Goal: Complete application form: Complete application form

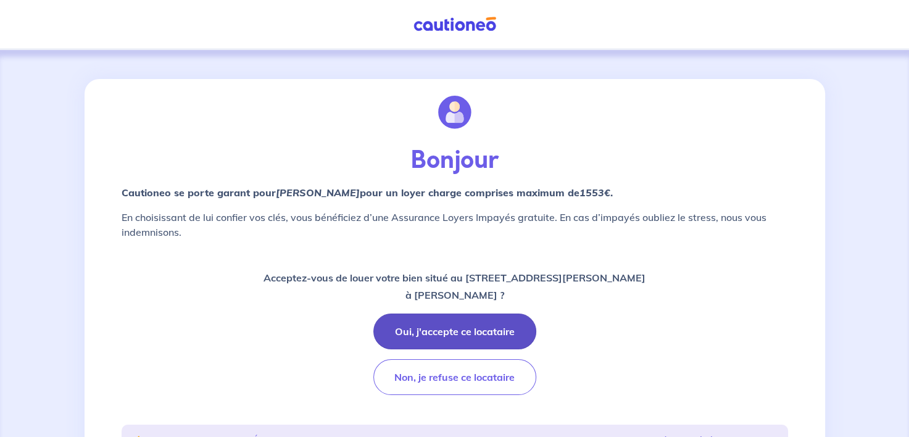
click at [497, 330] on button "Oui, j'accepte ce locataire" at bounding box center [454, 332] width 163 height 36
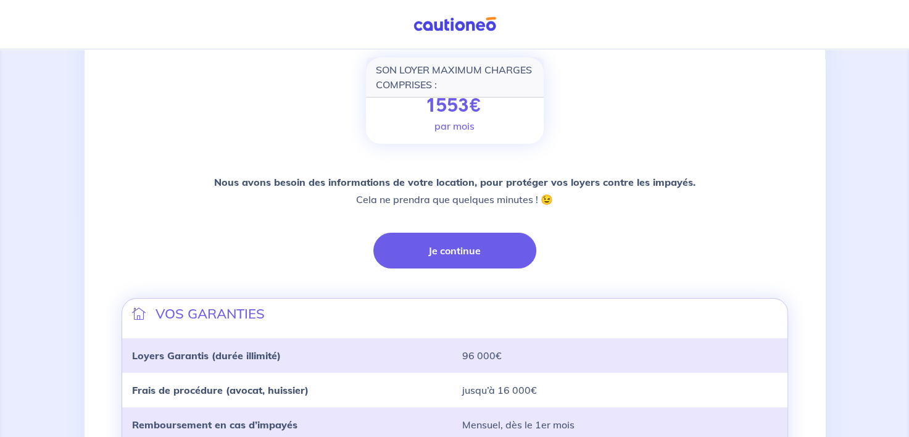
scroll to position [185, 0]
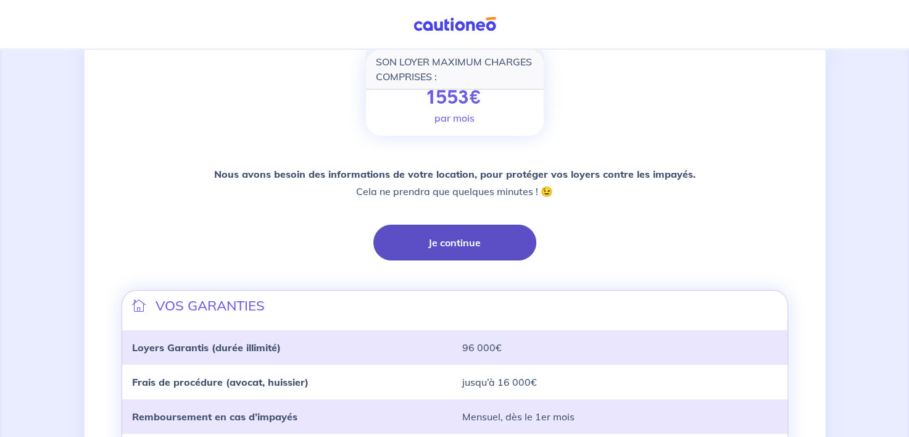
click at [456, 242] on button "Je continue" at bounding box center [454, 243] width 163 height 36
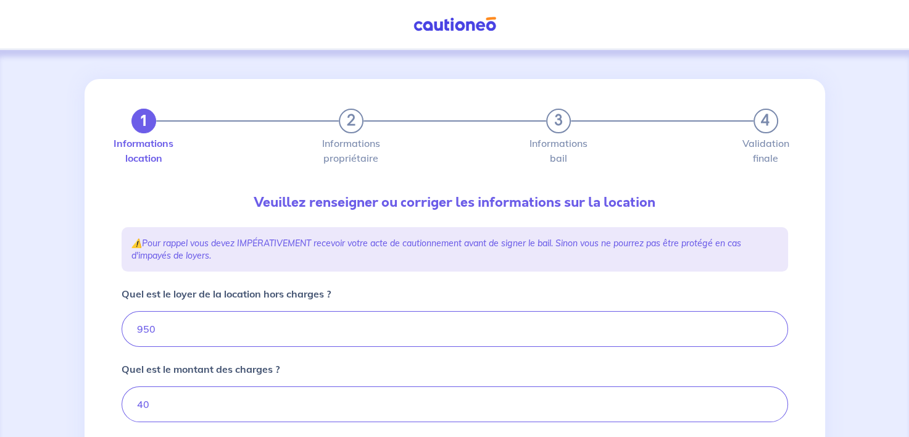
type input "990"
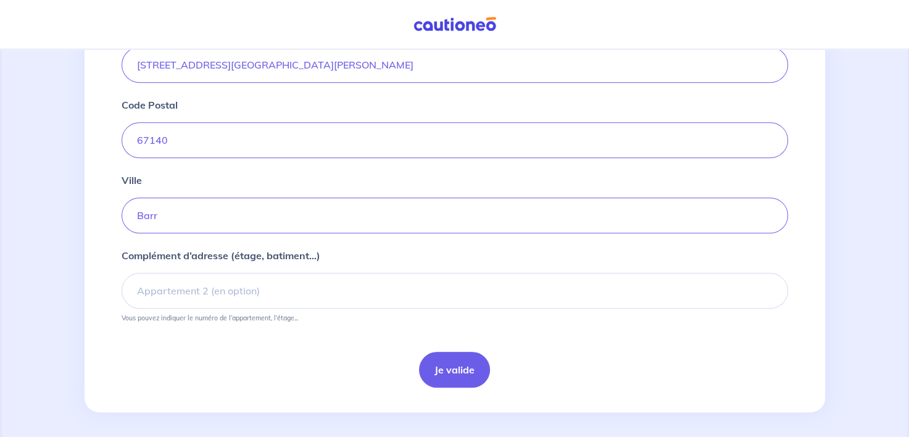
scroll to position [506, 0]
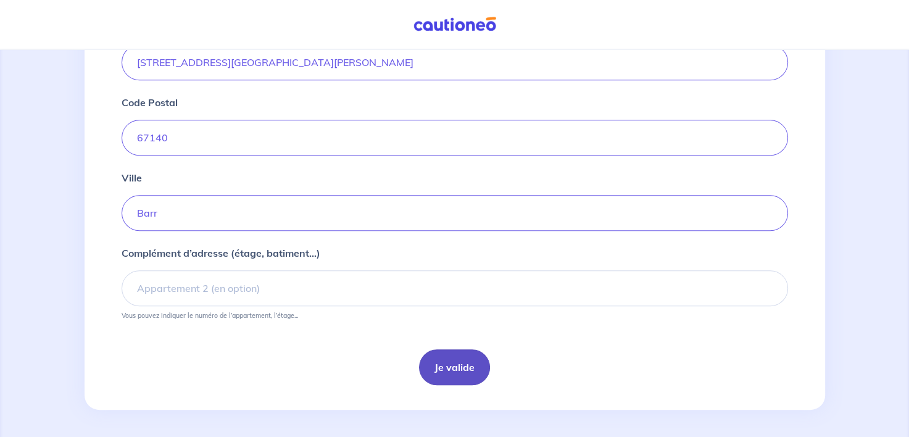
click at [458, 366] on button "Je valide" at bounding box center [454, 367] width 71 height 36
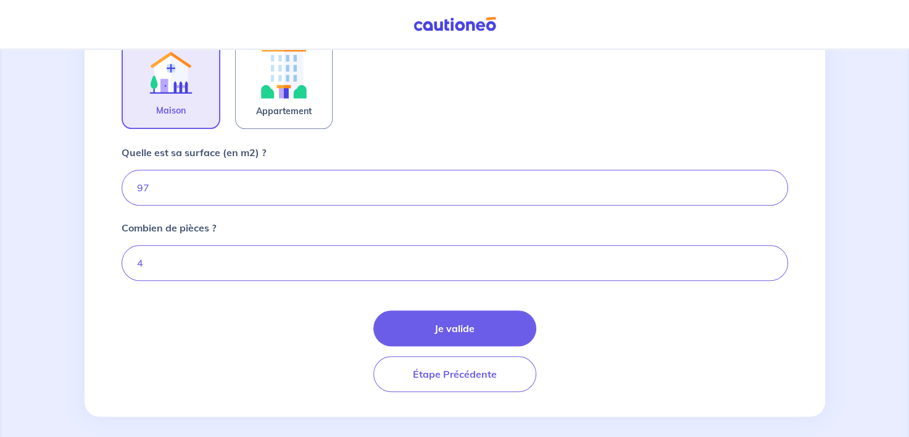
scroll to position [432, 0]
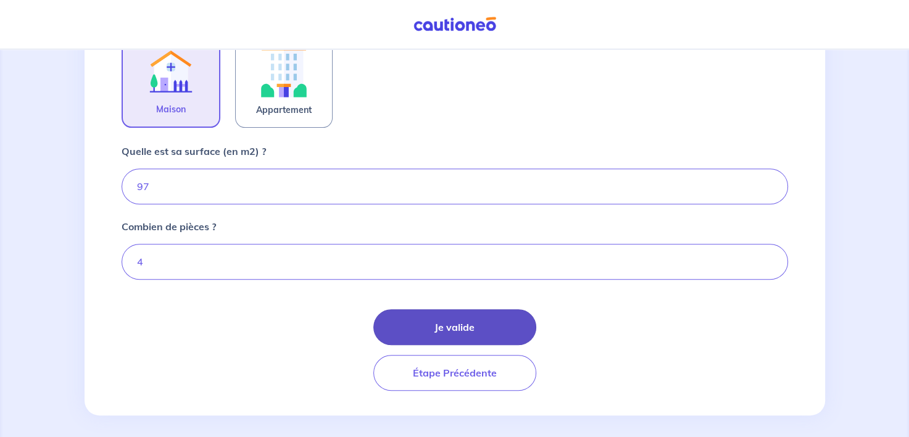
click at [477, 329] on button "Je valide" at bounding box center [454, 327] width 163 height 36
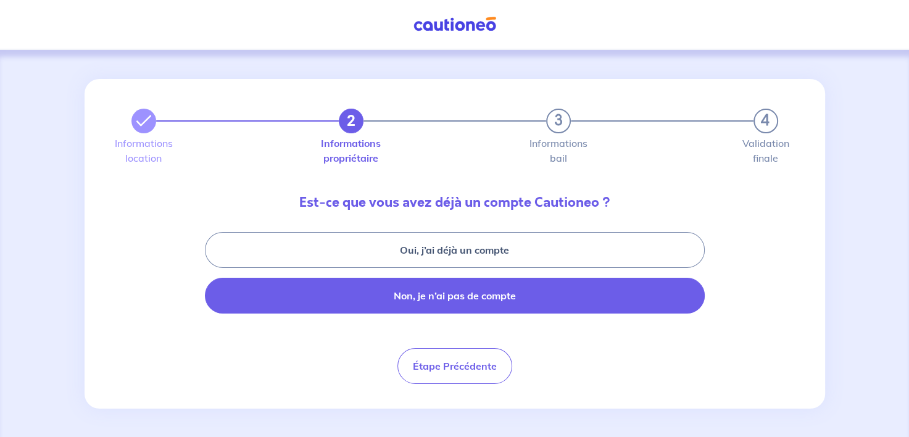
click at [479, 299] on button "Non, je n’ai pas de compte" at bounding box center [455, 296] width 500 height 36
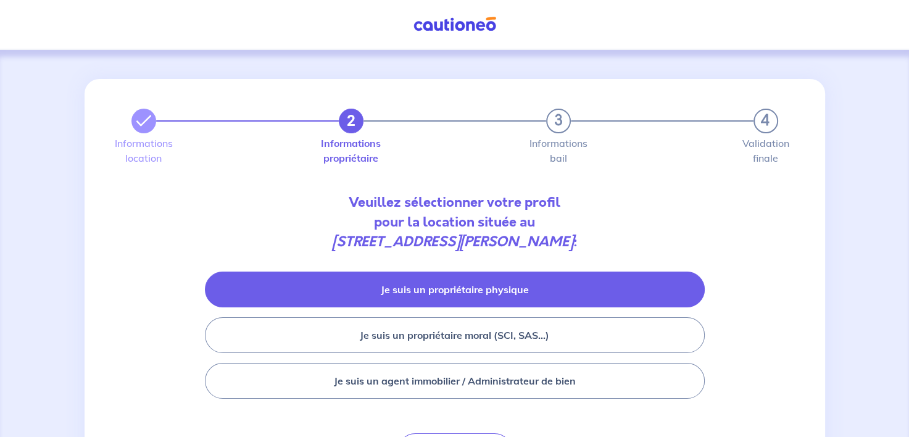
click at [508, 289] on button "Je suis un propriétaire physique" at bounding box center [455, 290] width 500 height 36
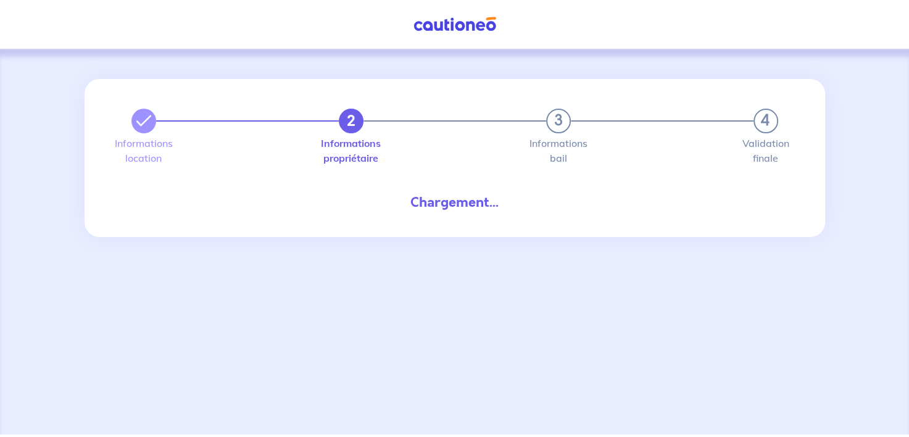
select select "FR"
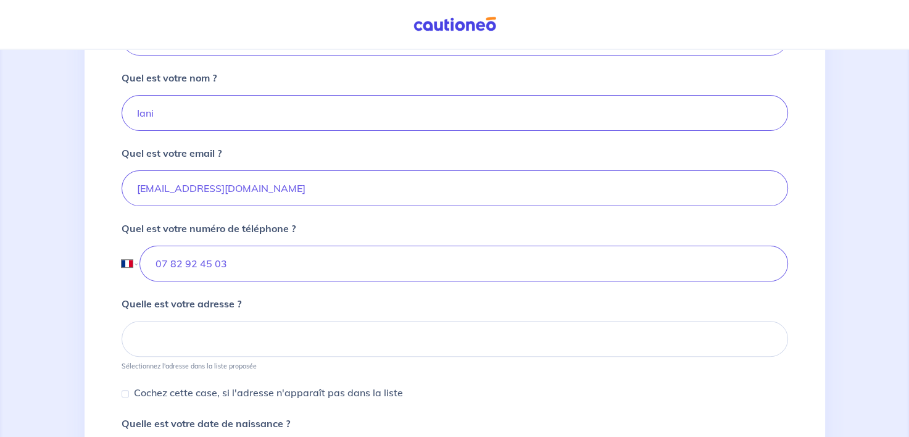
scroll to position [370, 0]
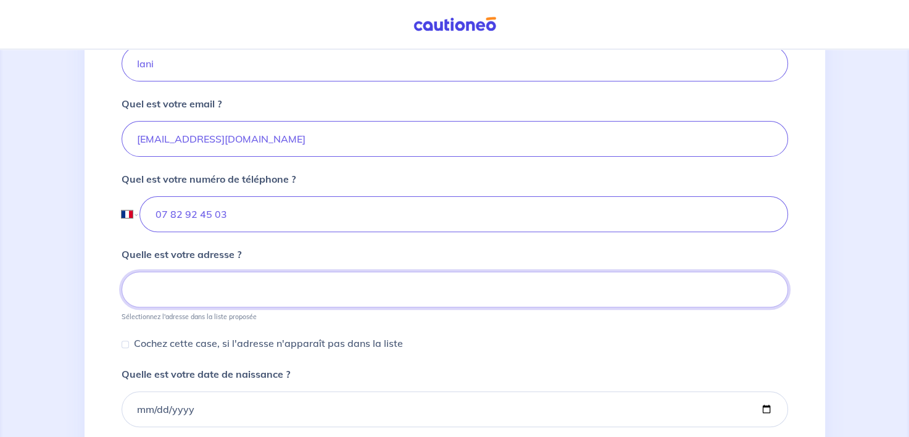
click at [256, 282] on input at bounding box center [455, 290] width 667 height 36
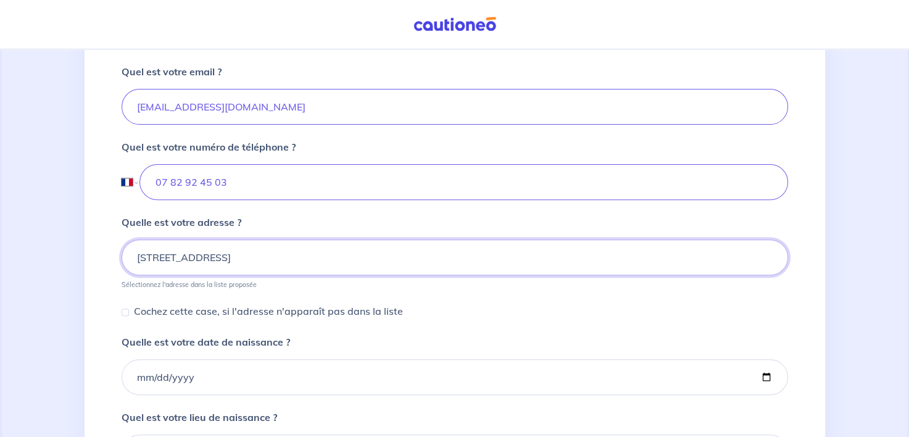
scroll to position [432, 0]
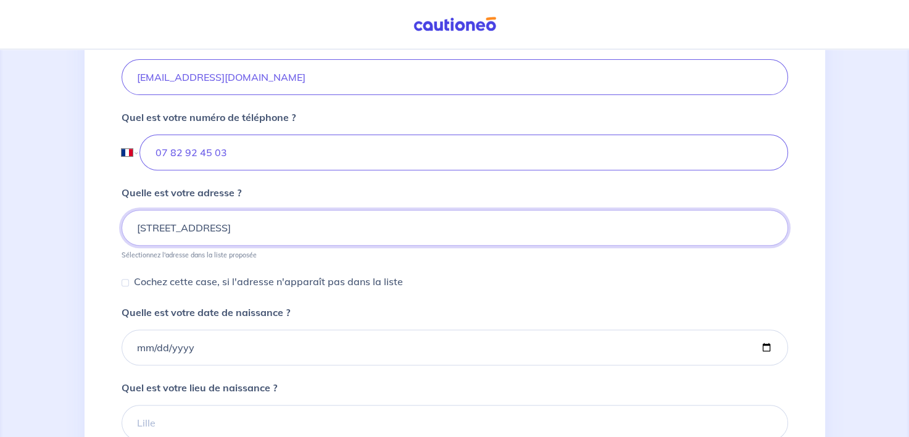
type input "[STREET_ADDRESS]"
click at [131, 280] on div "Cochez cette case, si l'adresse n'apparaît pas dans la liste" at bounding box center [262, 281] width 281 height 15
click at [126, 280] on input "Cochez cette case, si l'adresse n'apparaît pas dans la liste" at bounding box center [125, 282] width 7 height 7
checkbox input "true"
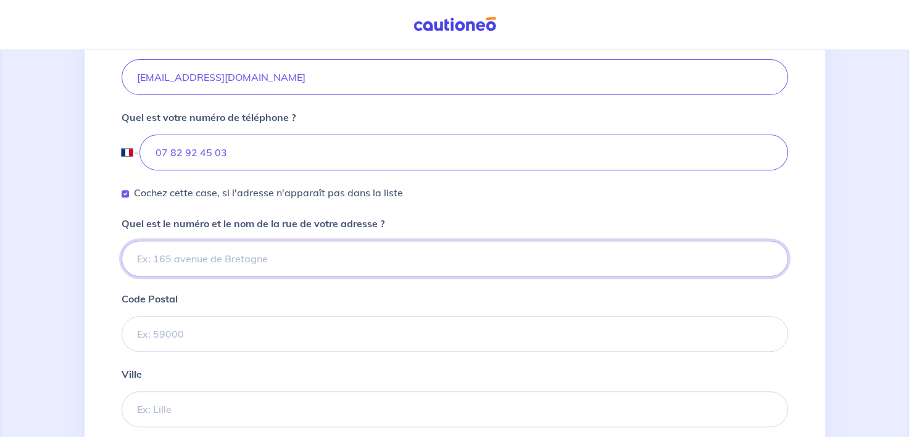
click at [231, 260] on input "Quel est le numéro et le nom de la rue de votre adresse ?" at bounding box center [455, 259] width 667 height 36
type input "[STREET_ADDRESS]"
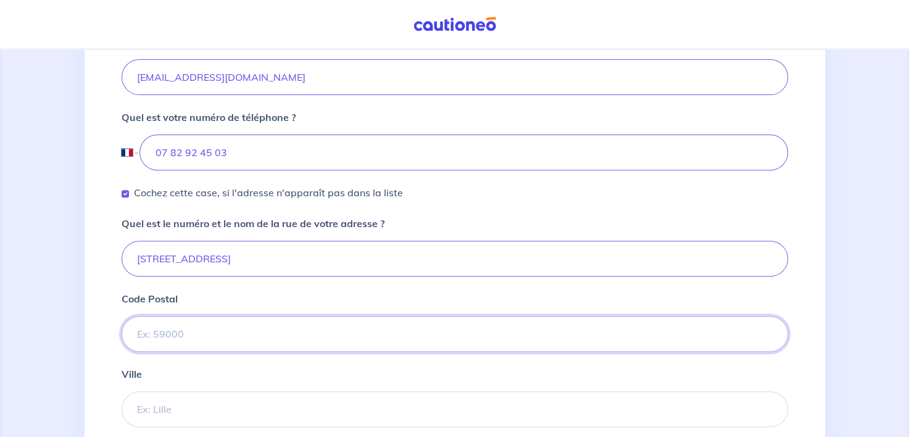
click at [277, 329] on input "Code Postal" at bounding box center [455, 334] width 667 height 36
type input "76889"
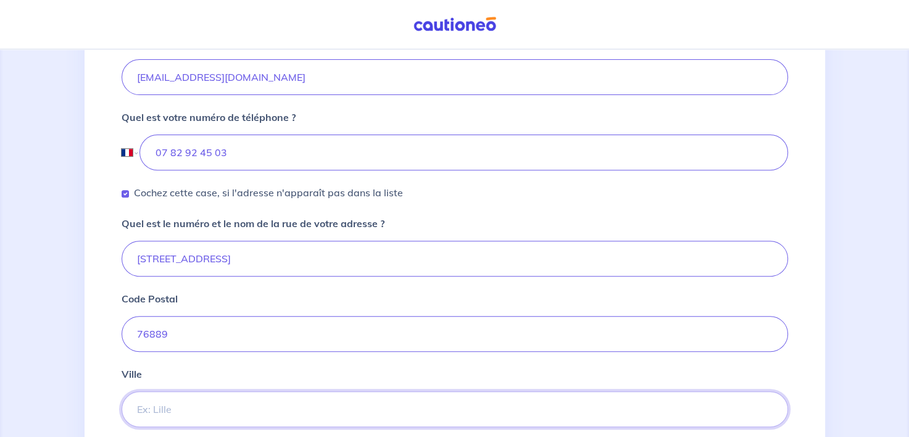
click at [268, 399] on input "Ville" at bounding box center [455, 409] width 667 height 36
type input "[GEOGRAPHIC_DATA]"
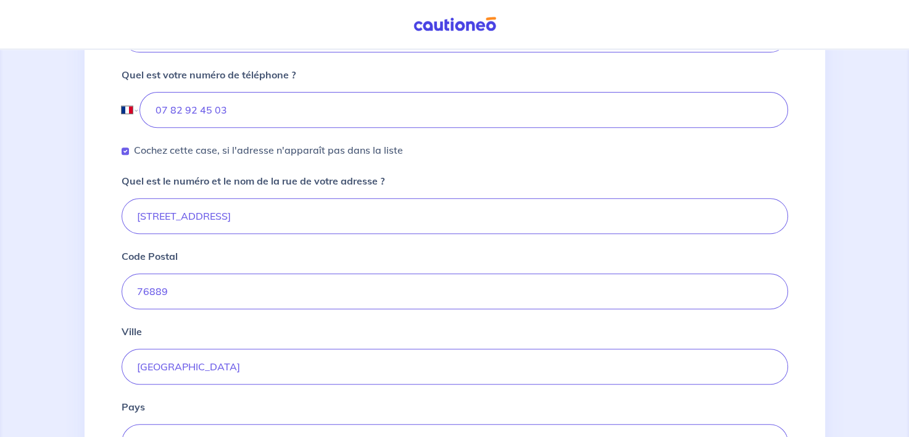
scroll to position [556, 0]
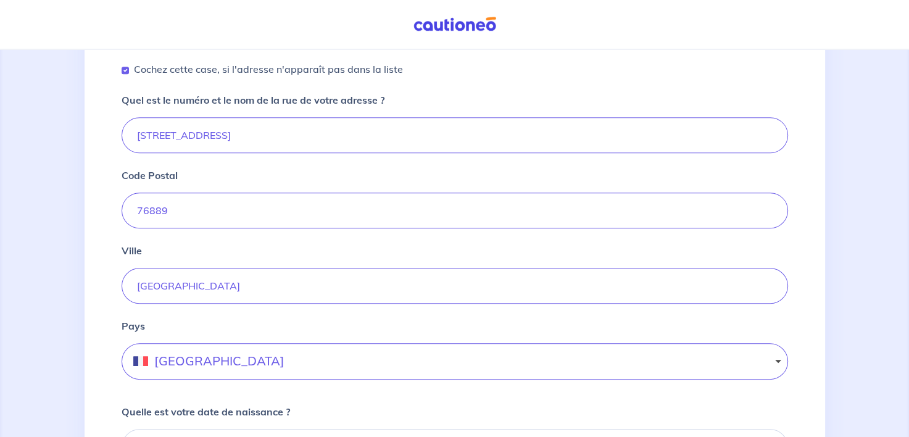
click at [202, 364] on button "[GEOGRAPHIC_DATA]" at bounding box center [455, 361] width 667 height 36
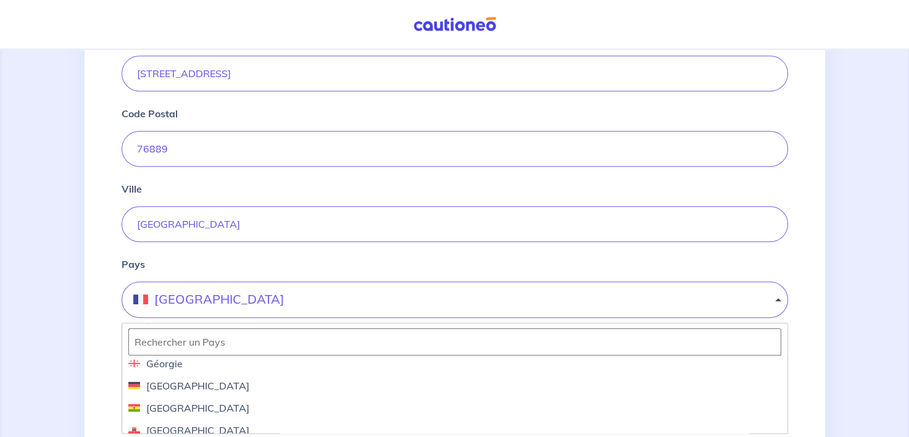
scroll to position [1605, 0]
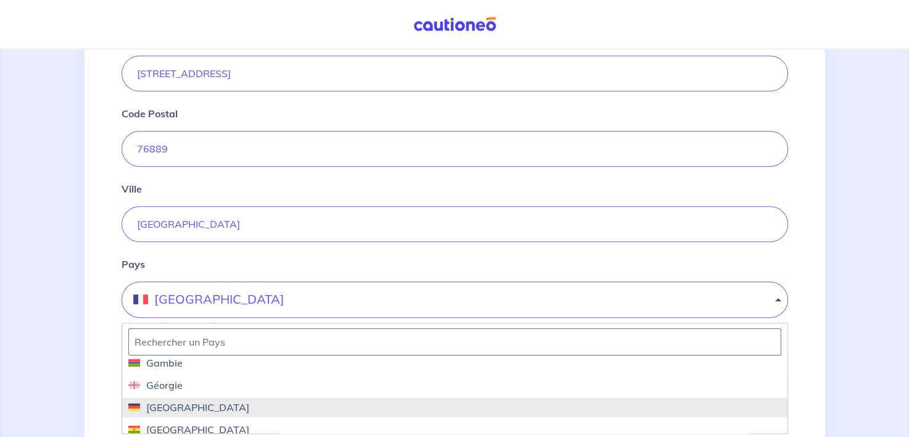
click at [226, 406] on span "[GEOGRAPHIC_DATA]" at bounding box center [454, 407] width 653 height 15
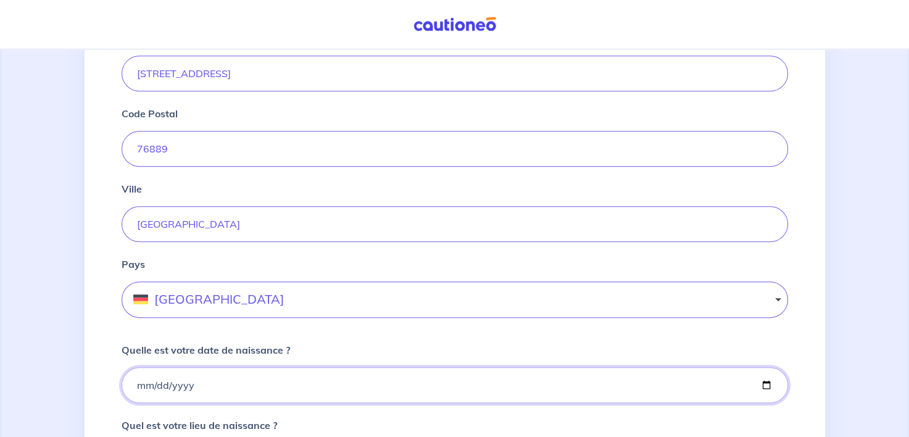
click at [245, 386] on input "Quelle est votre date de naissance ?" at bounding box center [455, 385] width 667 height 36
type input "[DATE]"
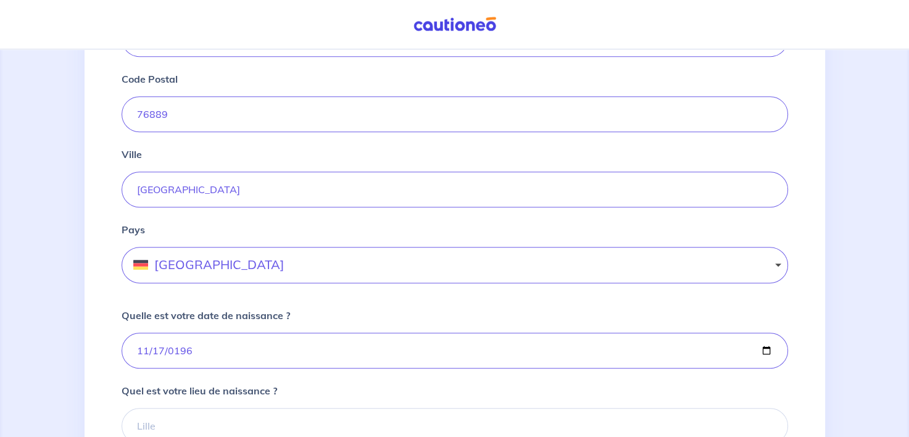
scroll to position [679, 0]
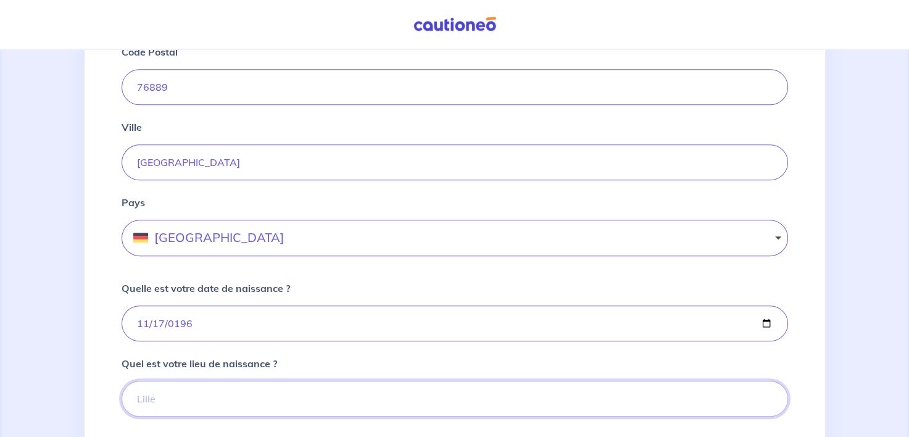
click at [254, 401] on input "Quel est votre lieu de naissance ?" at bounding box center [455, 399] width 667 height 36
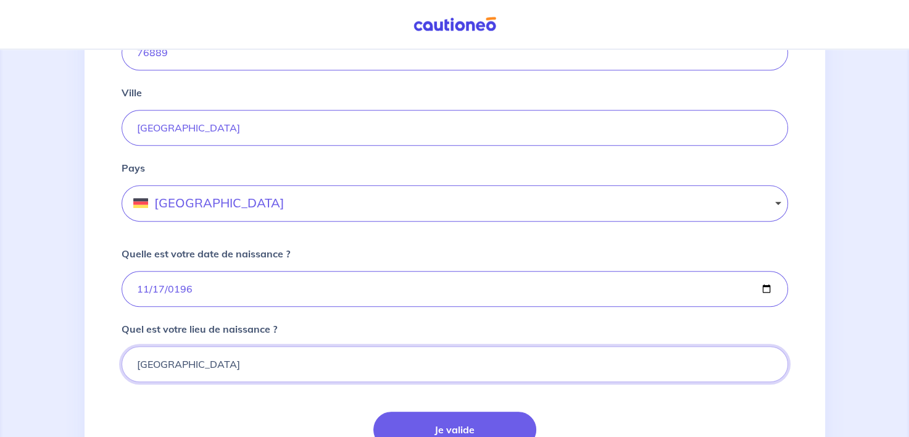
scroll to position [802, 0]
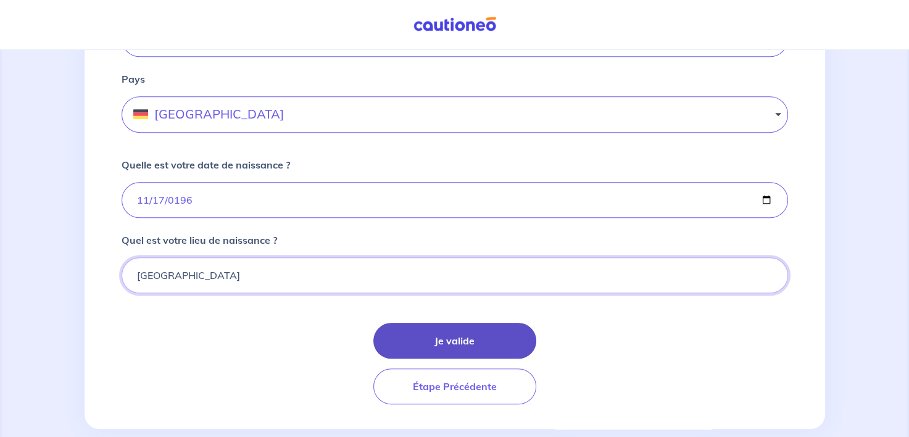
type input "[GEOGRAPHIC_DATA]"
click at [479, 337] on button "Je valide" at bounding box center [454, 341] width 163 height 36
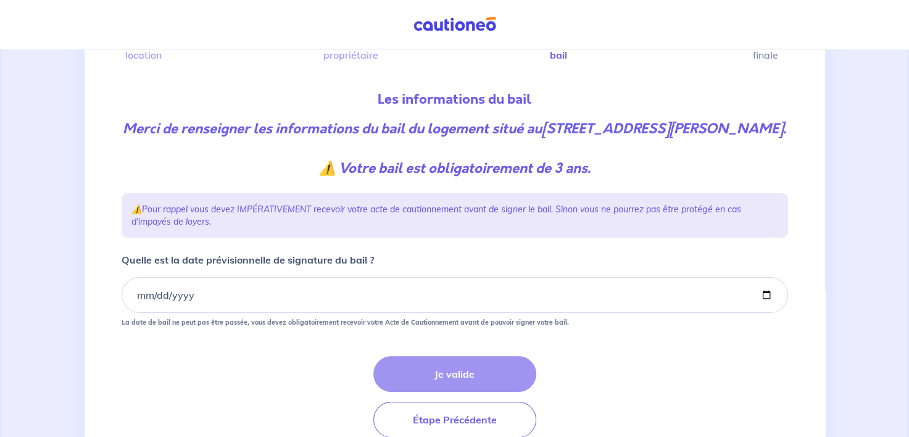
scroll to position [123, 0]
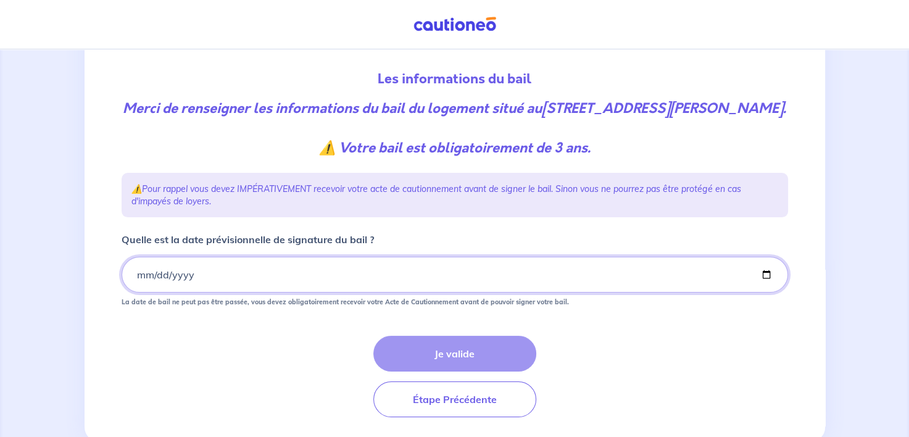
click at [207, 293] on input "Quelle est la date prévisionnelle de signature du bail ?" at bounding box center [455, 275] width 667 height 36
click at [767, 293] on input "Quelle est la date prévisionnelle de signature du bail ?" at bounding box center [455, 275] width 667 height 36
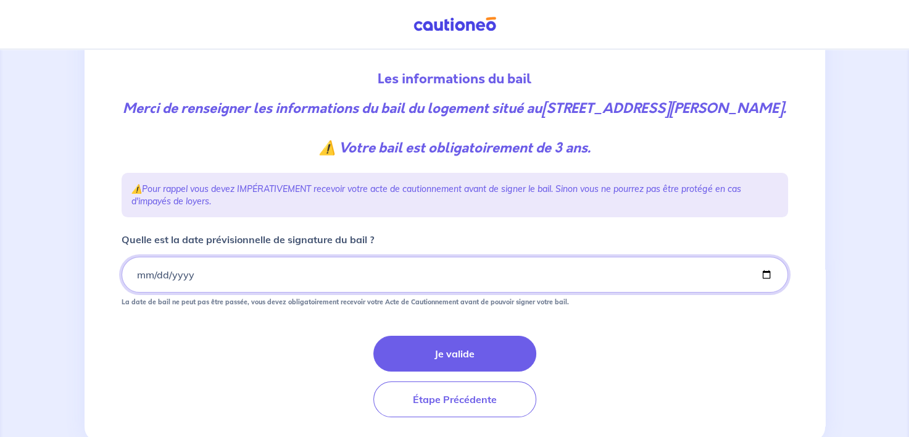
click at [765, 291] on input "[DATE]" at bounding box center [455, 275] width 667 height 36
click at [768, 292] on input "[DATE]" at bounding box center [455, 275] width 667 height 36
click at [772, 292] on input "[DATE]" at bounding box center [455, 275] width 667 height 36
type input "[DATE]"
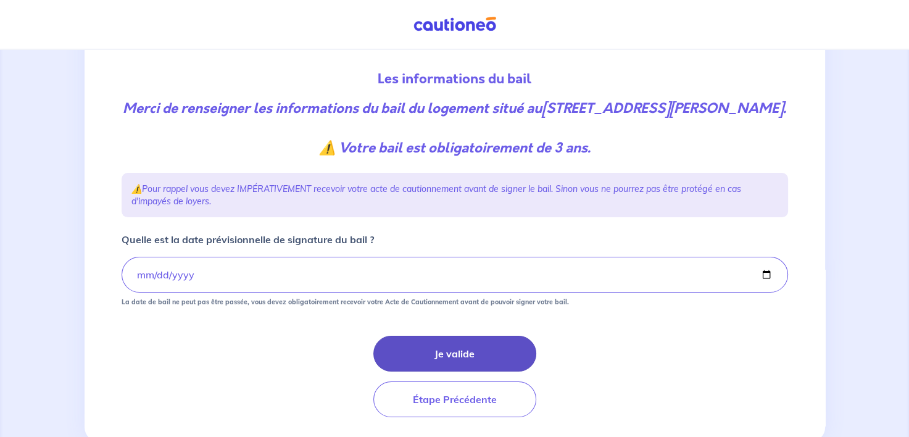
click at [475, 372] on button "Je valide" at bounding box center [454, 354] width 163 height 36
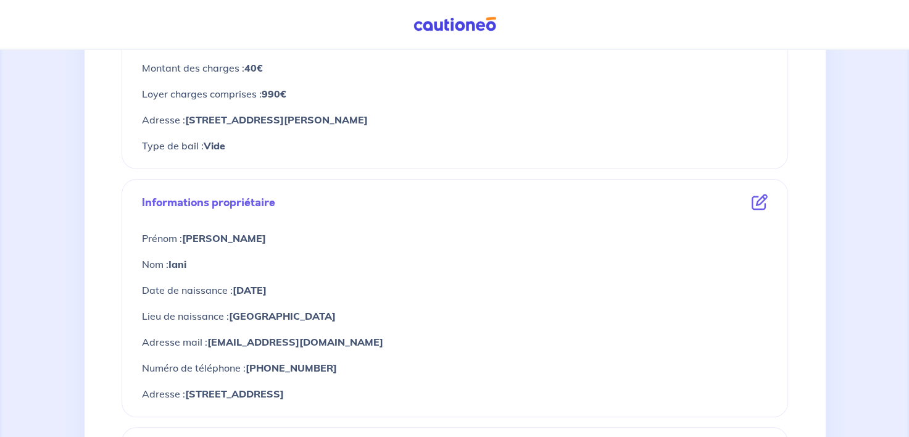
scroll to position [309, 0]
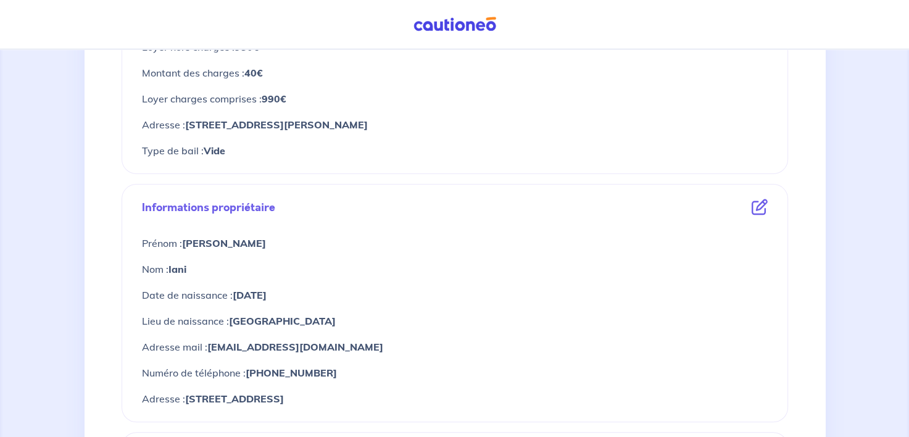
click at [758, 204] on icon at bounding box center [760, 207] width 16 height 16
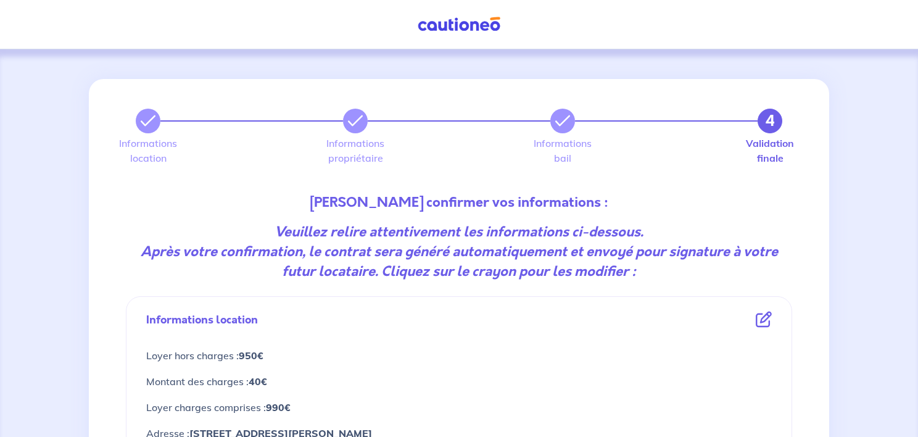
select select "FR"
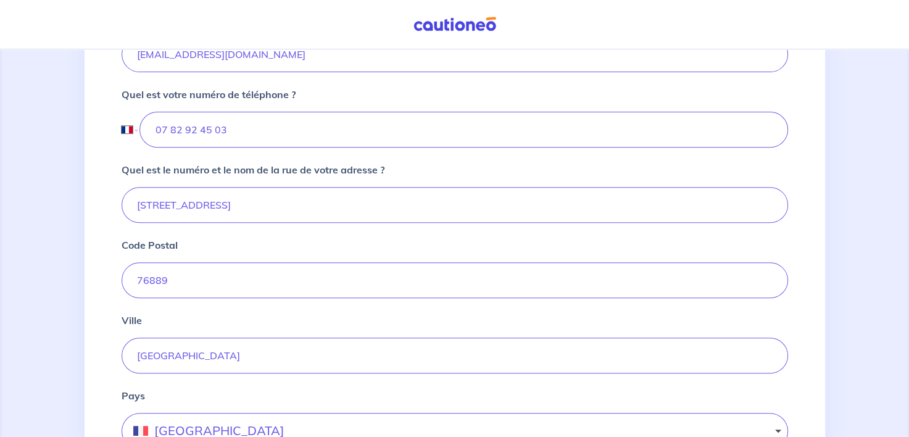
scroll to position [494, 0]
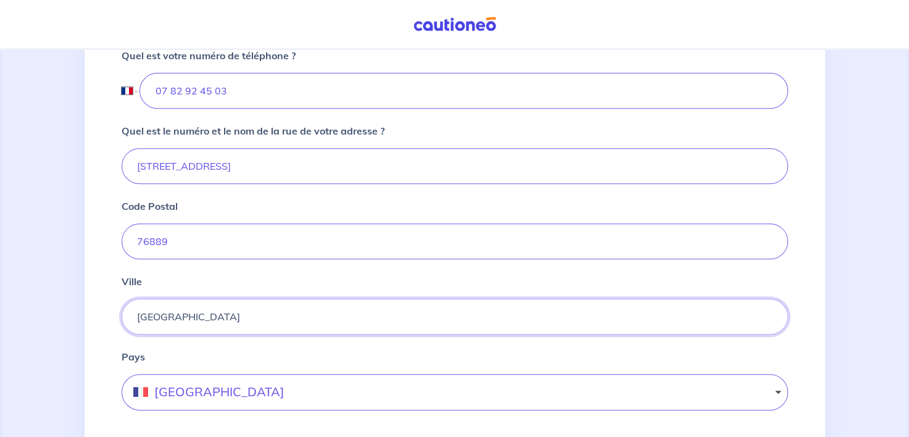
click at [207, 316] on input "[GEOGRAPHIC_DATA]" at bounding box center [455, 317] width 667 height 36
click at [215, 400] on button "[GEOGRAPHIC_DATA]" at bounding box center [455, 392] width 667 height 36
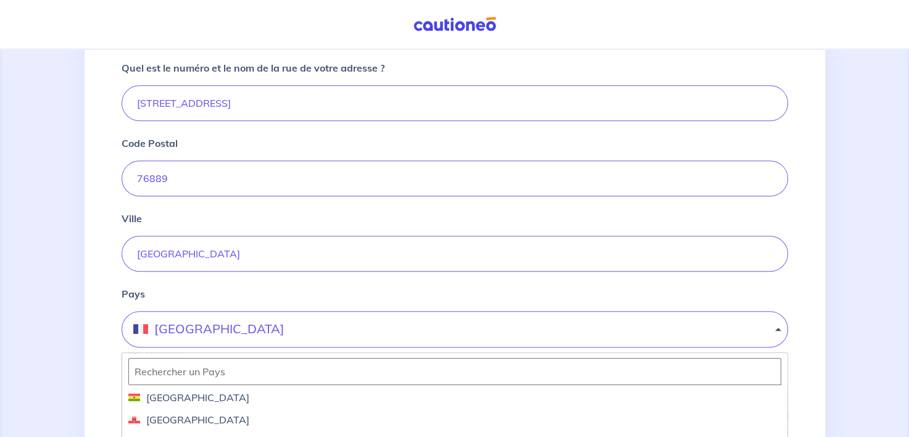
scroll to position [1605, 0]
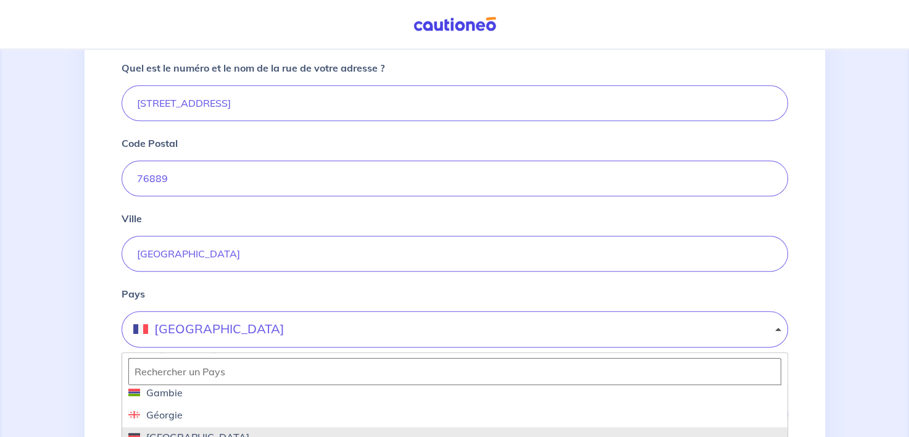
click at [215, 430] on span "[GEOGRAPHIC_DATA]" at bounding box center [454, 437] width 653 height 15
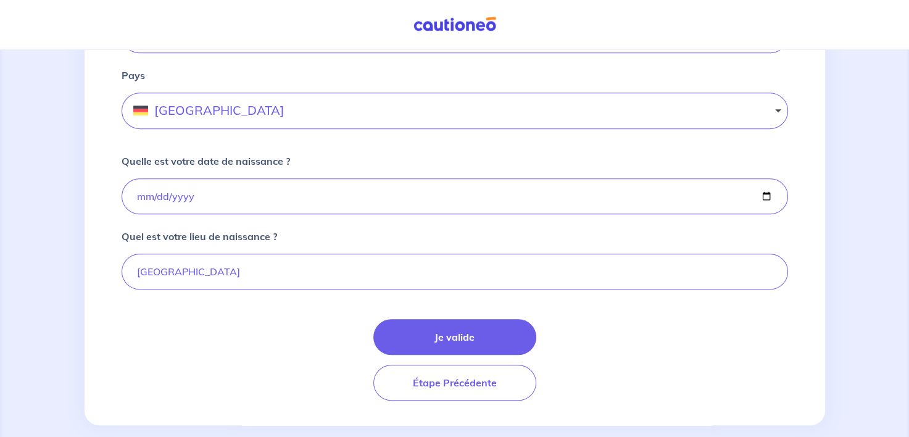
scroll to position [790, 0]
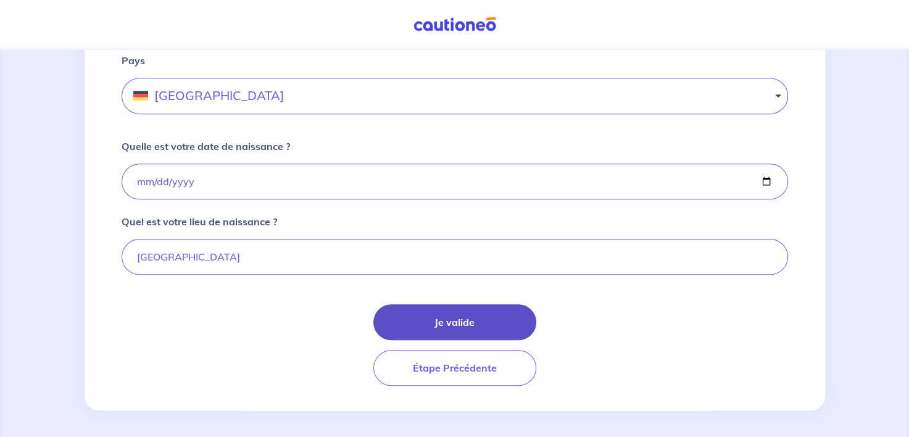
click at [473, 317] on button "Je valide" at bounding box center [454, 322] width 163 height 36
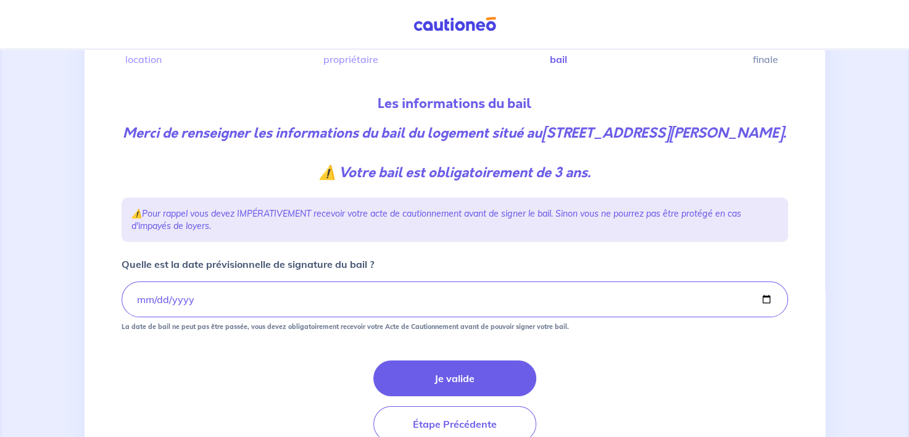
scroll to position [177, 0]
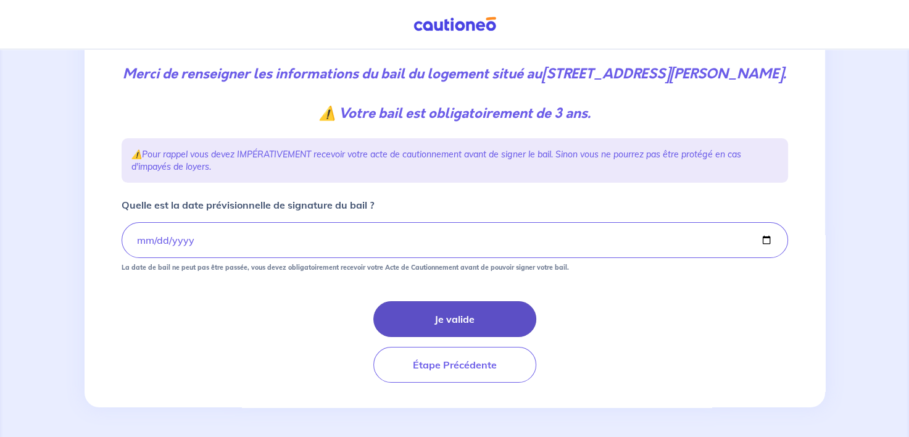
click at [475, 317] on button "Je valide" at bounding box center [454, 319] width 163 height 36
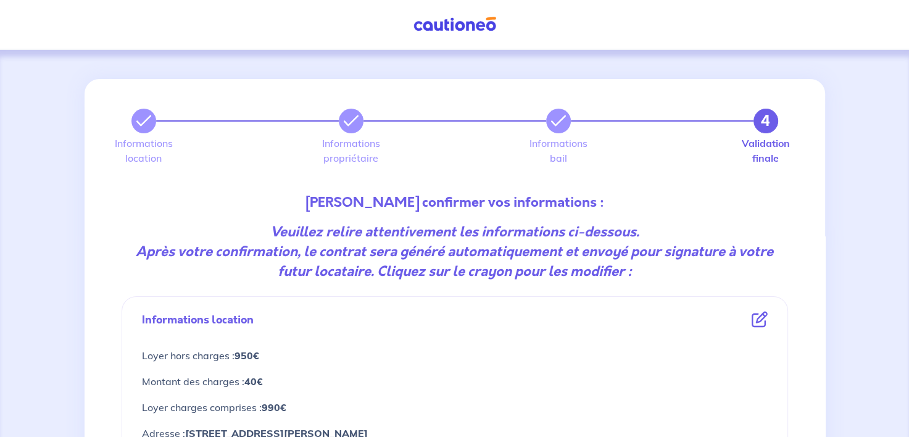
click at [764, 318] on icon at bounding box center [760, 320] width 16 height 16
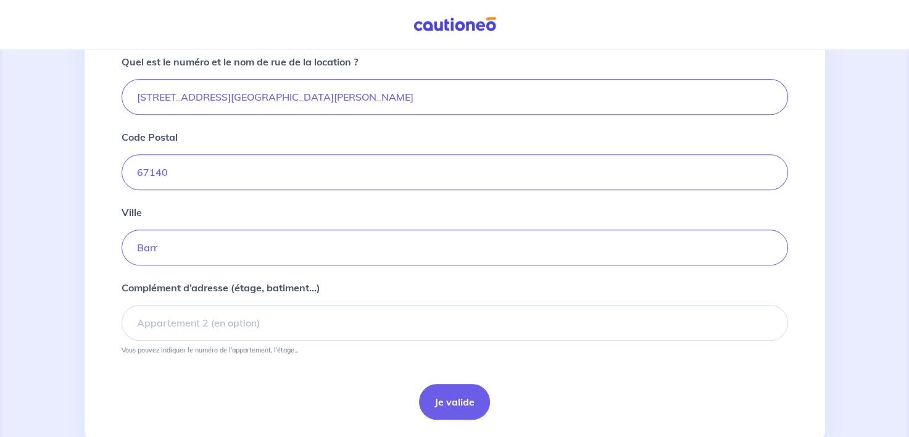
scroll to position [506, 0]
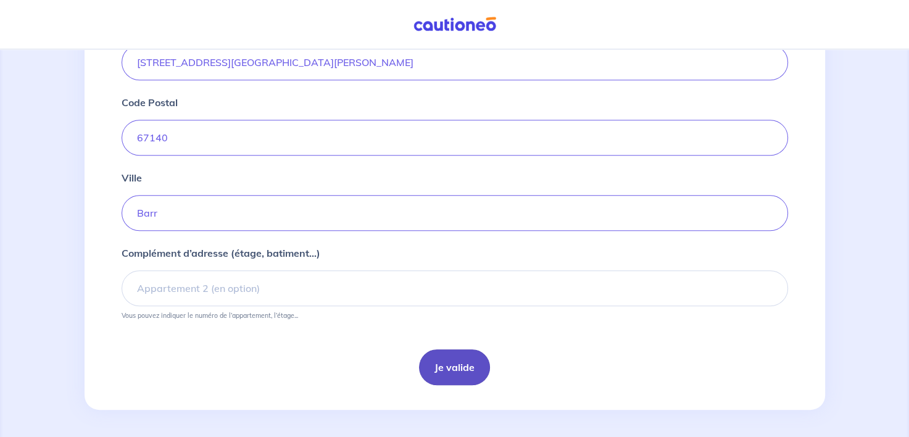
click at [441, 359] on button "Je valide" at bounding box center [454, 367] width 71 height 36
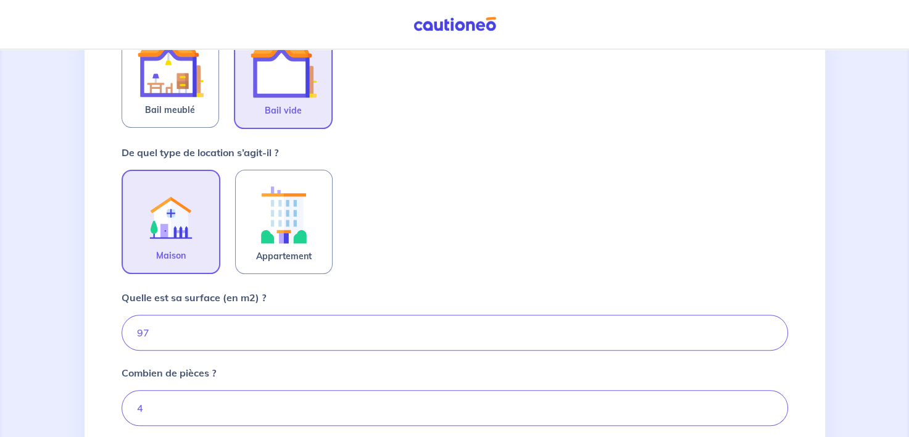
scroll to position [370, 0]
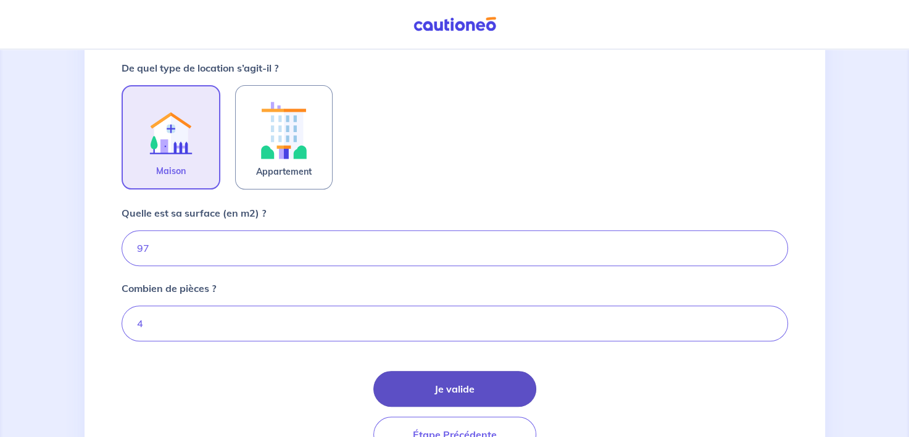
click at [442, 383] on button "Je valide" at bounding box center [454, 389] width 163 height 36
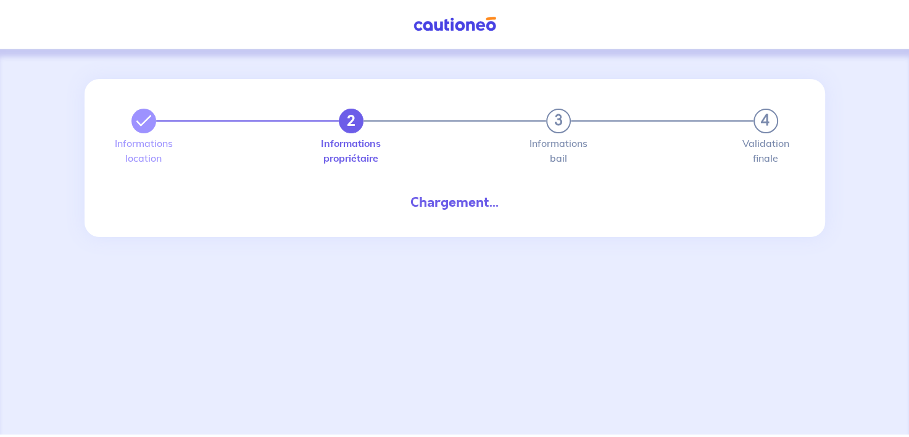
select select "FR"
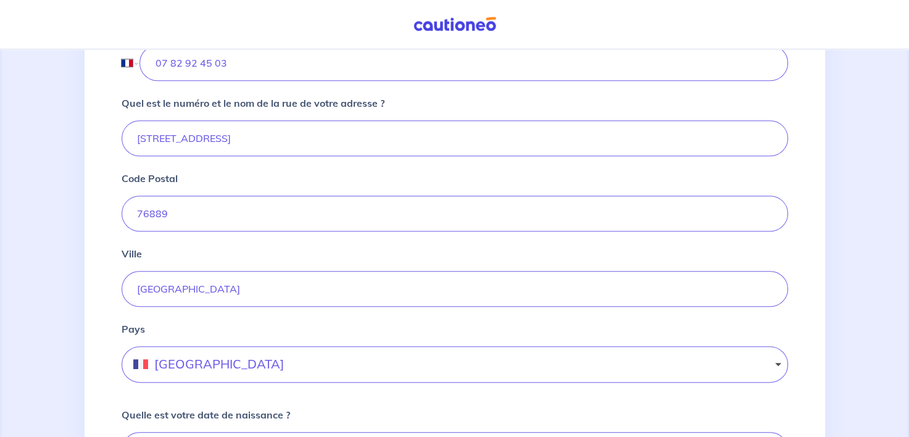
scroll to position [494, 0]
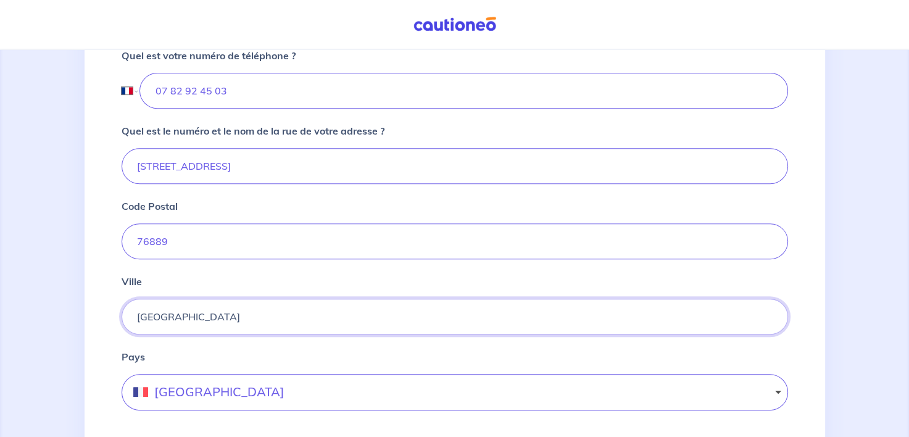
click at [236, 318] on input "[GEOGRAPHIC_DATA]" at bounding box center [455, 317] width 667 height 36
type input "[GEOGRAPHIC_DATA] - [GEOGRAPHIC_DATA]"
click at [303, 394] on button "[GEOGRAPHIC_DATA]" at bounding box center [455, 392] width 667 height 36
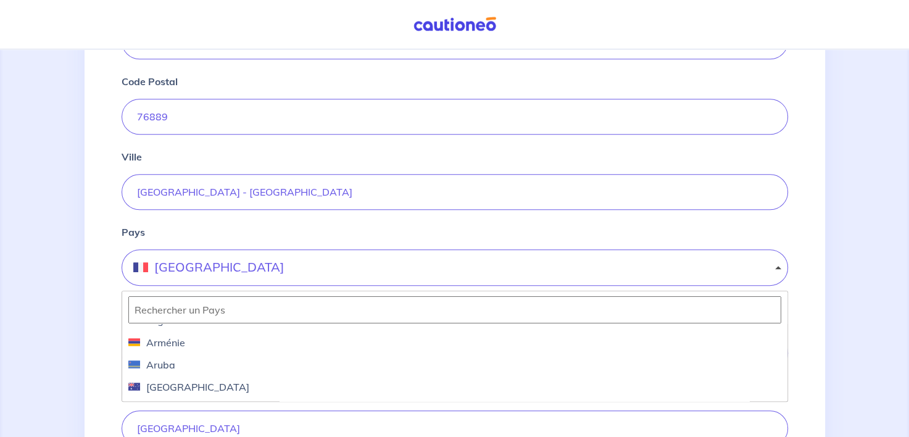
scroll to position [247, 0]
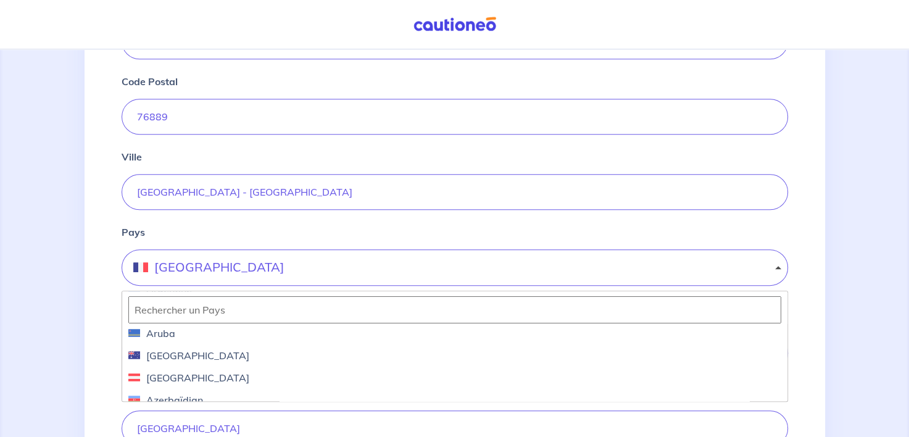
click at [205, 303] on input "text" at bounding box center [454, 309] width 653 height 27
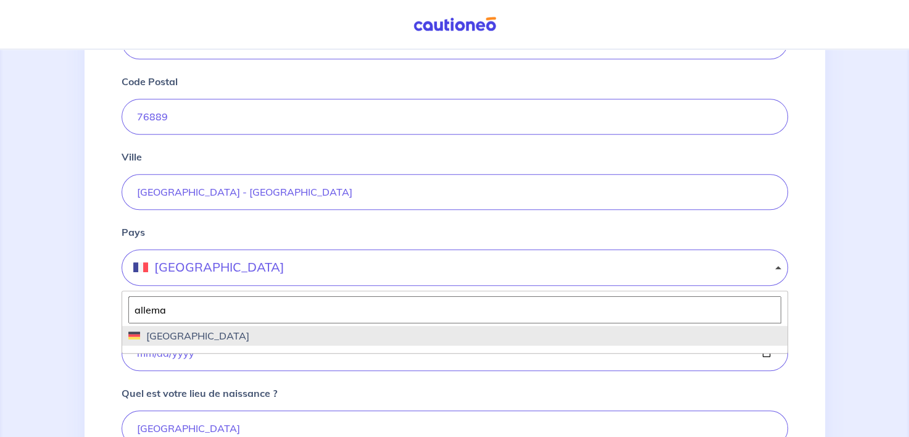
type input "allema"
click at [170, 333] on span "[GEOGRAPHIC_DATA]" at bounding box center [194, 335] width 109 height 15
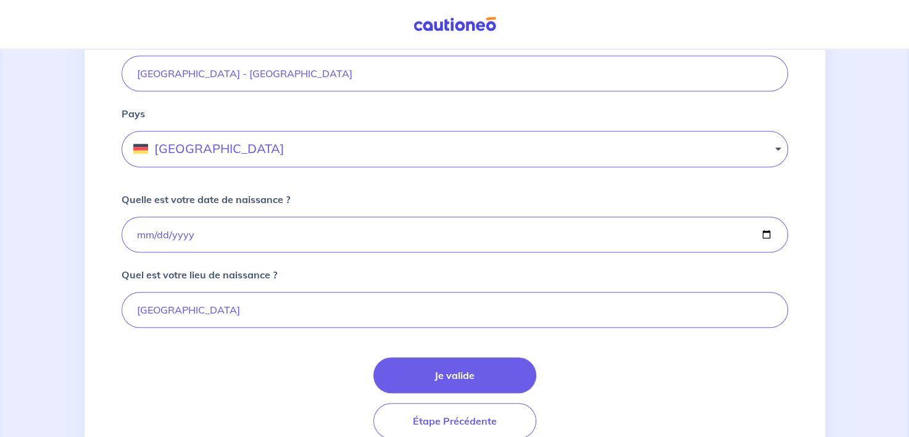
scroll to position [742, 0]
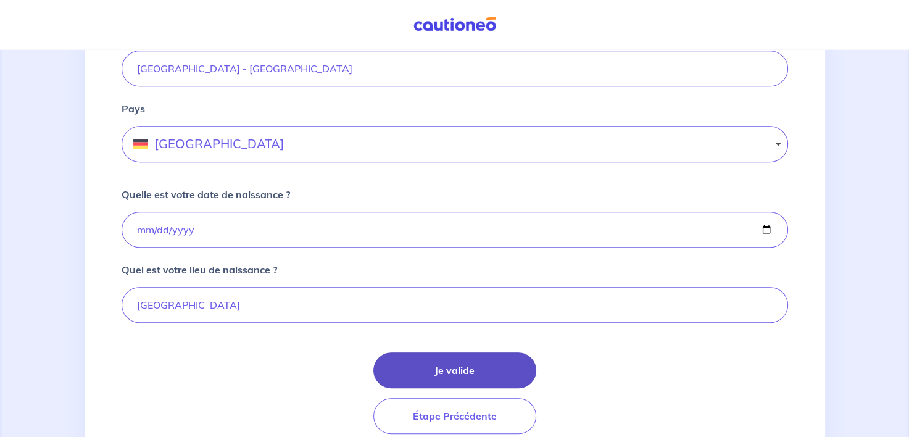
click at [471, 365] on button "Je valide" at bounding box center [454, 370] width 163 height 36
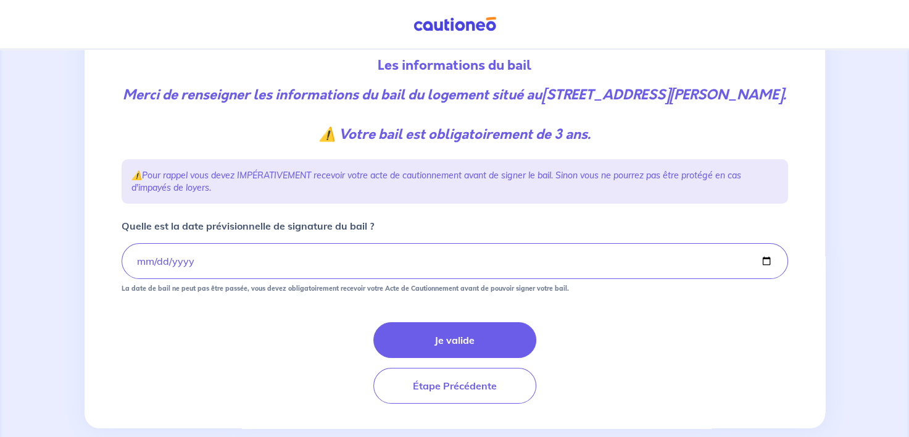
scroll to position [177, 0]
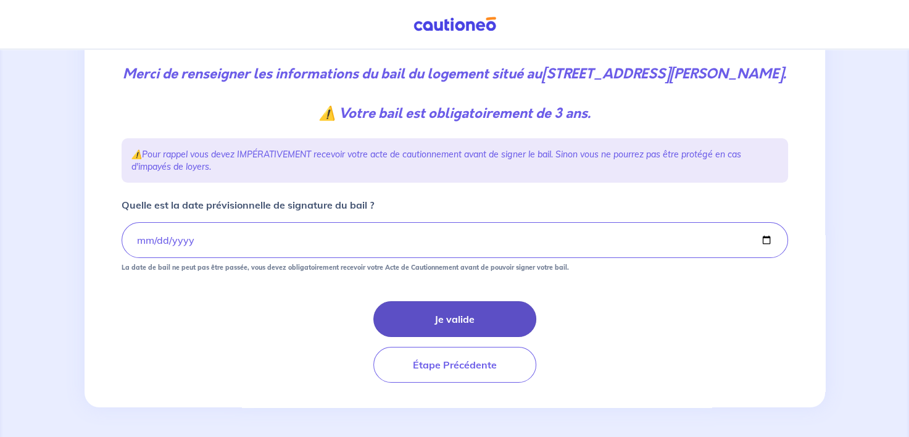
click at [464, 317] on button "Je valide" at bounding box center [454, 319] width 163 height 36
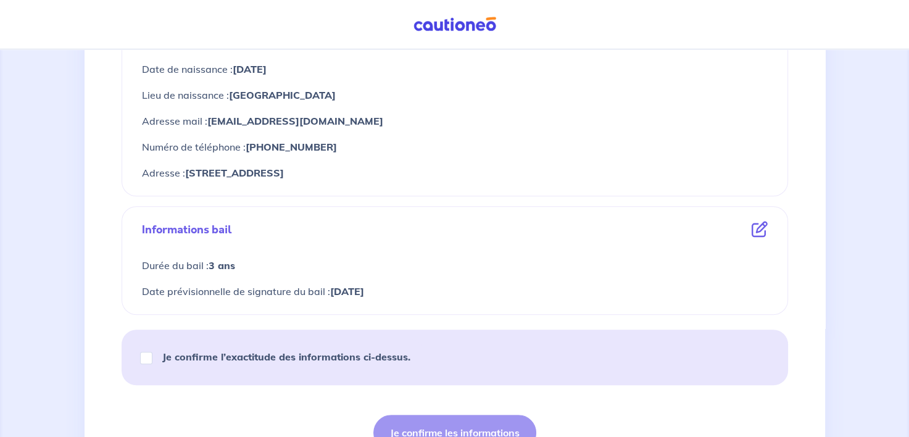
scroll to position [556, 0]
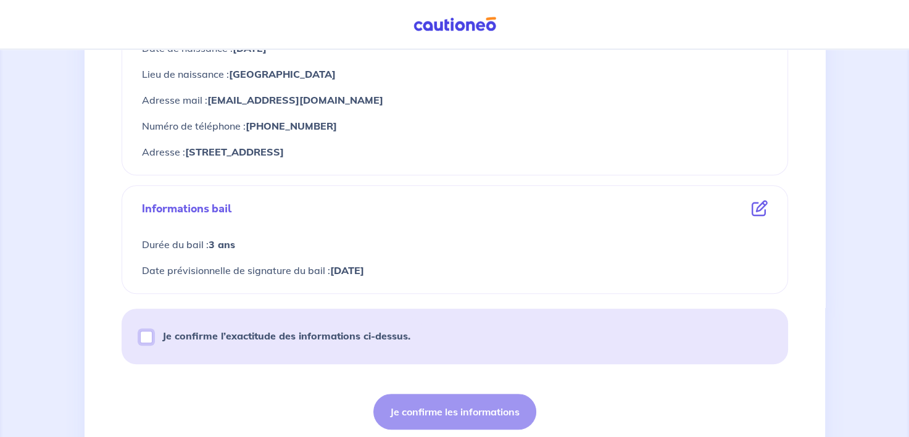
click at [146, 337] on input "Je confirme l’exactitude des informations ci-dessus." at bounding box center [146, 337] width 12 height 12
checkbox input "true"
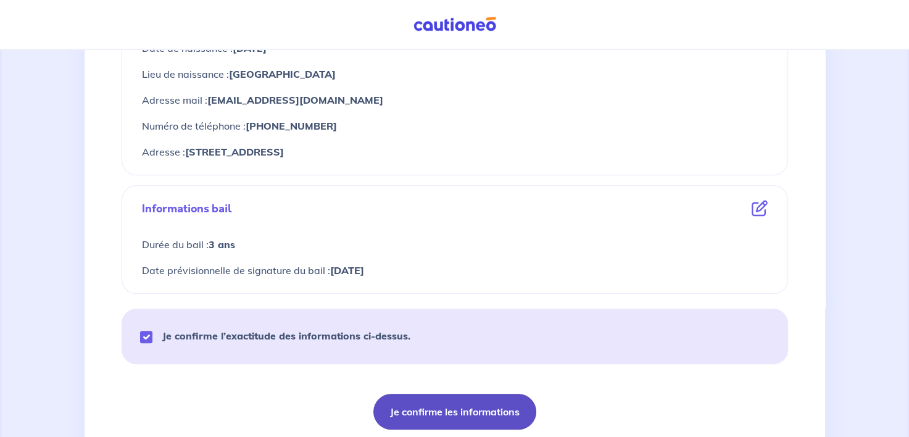
click at [456, 412] on button "Je confirme les informations" at bounding box center [454, 412] width 163 height 36
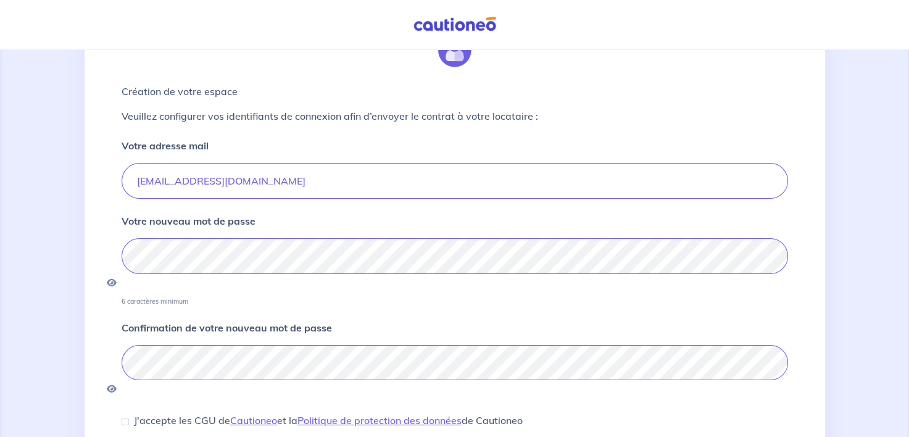
scroll to position [123, 0]
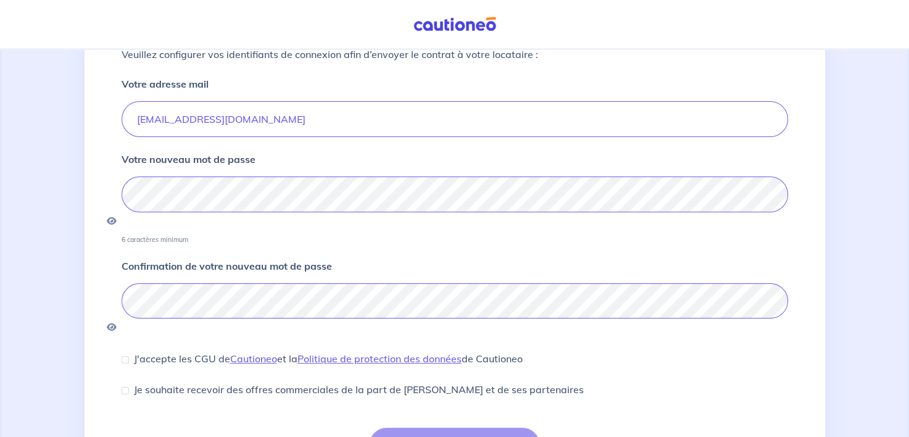
click at [129, 351] on div "J'accepte les CGU de [PERSON_NAME] et la Politique de protection des données de…" at bounding box center [322, 358] width 401 height 15
click at [128, 351] on div "J'accepte les CGU de [PERSON_NAME] et la Politique de protection des données de…" at bounding box center [322, 358] width 401 height 15
click at [127, 356] on input "J'accepte les CGU de [PERSON_NAME] et la Politique de protection des données de…" at bounding box center [125, 359] width 7 height 7
checkbox input "true"
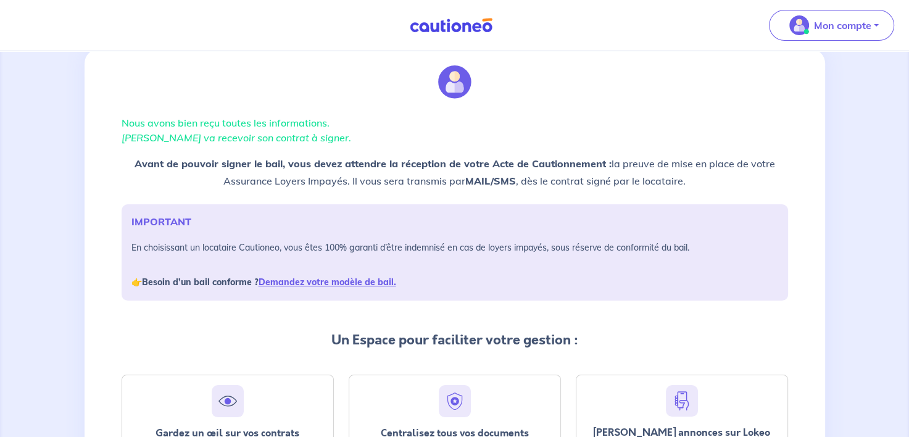
scroll to position [62, 0]
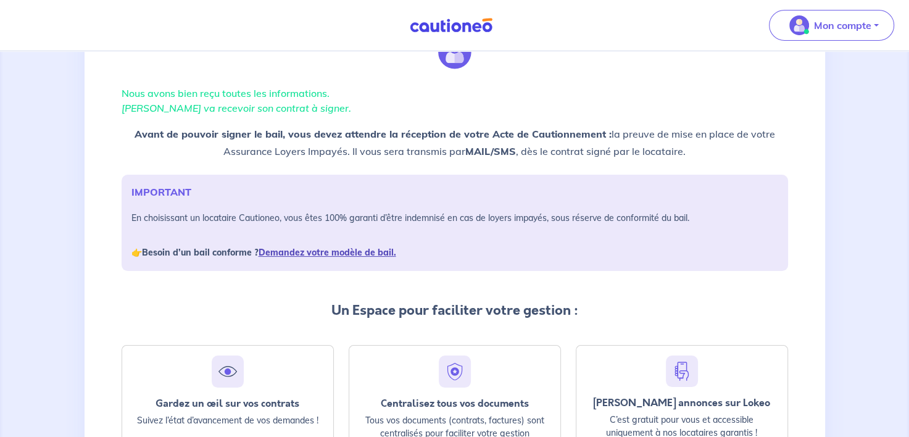
click at [365, 254] on link "Demandez votre modèle de bail." at bounding box center [328, 252] width 138 height 11
